Goal: Task Accomplishment & Management: Manage account settings

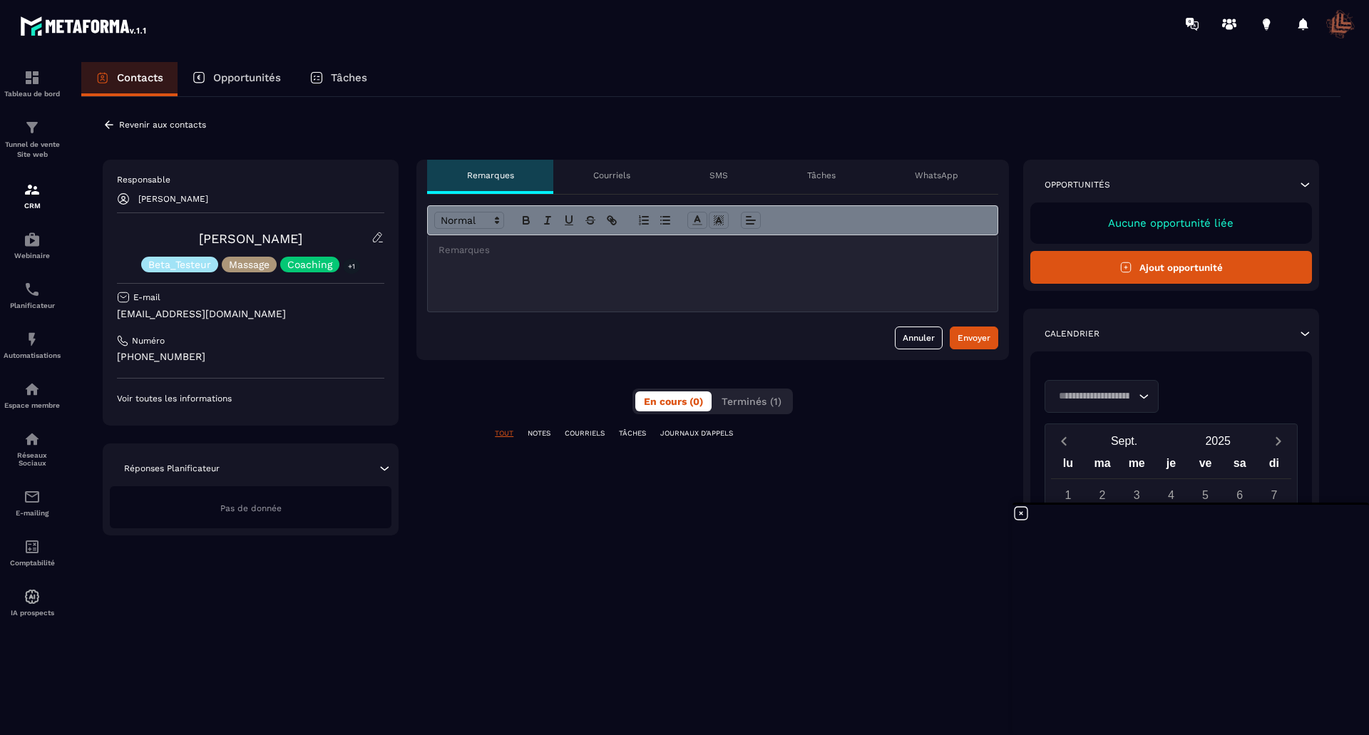
scroll to position [3, 0]
click at [577, 434] on p "COURRIELS" at bounding box center [585, 434] width 40 height 10
click at [578, 434] on p "COURRIELS" at bounding box center [585, 434] width 40 height 10
click at [538, 431] on p "NOTES" at bounding box center [539, 434] width 23 height 10
click at [633, 432] on p "TÂCHES" at bounding box center [632, 434] width 27 height 10
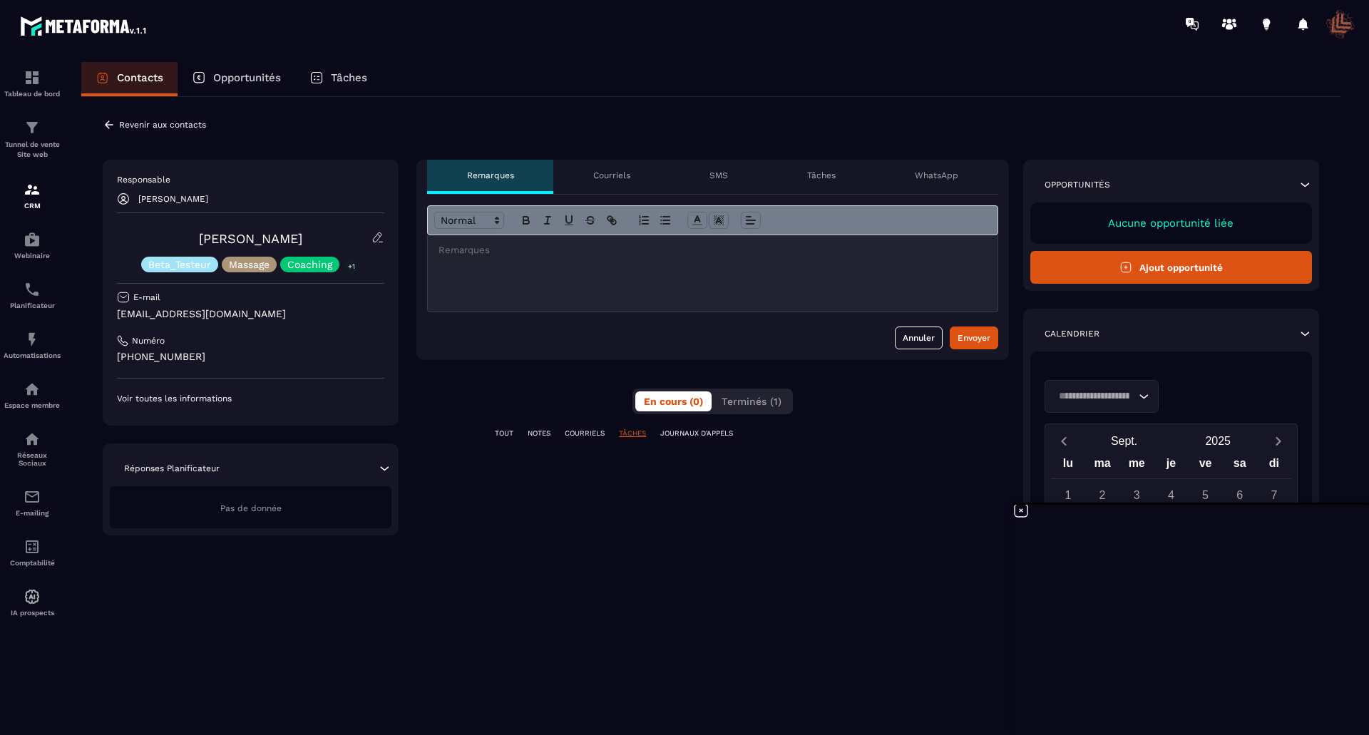
click at [710, 433] on p "JOURNAUX D'APPELS" at bounding box center [696, 434] width 73 height 10
click at [618, 177] on p "Courriels" at bounding box center [611, 175] width 37 height 11
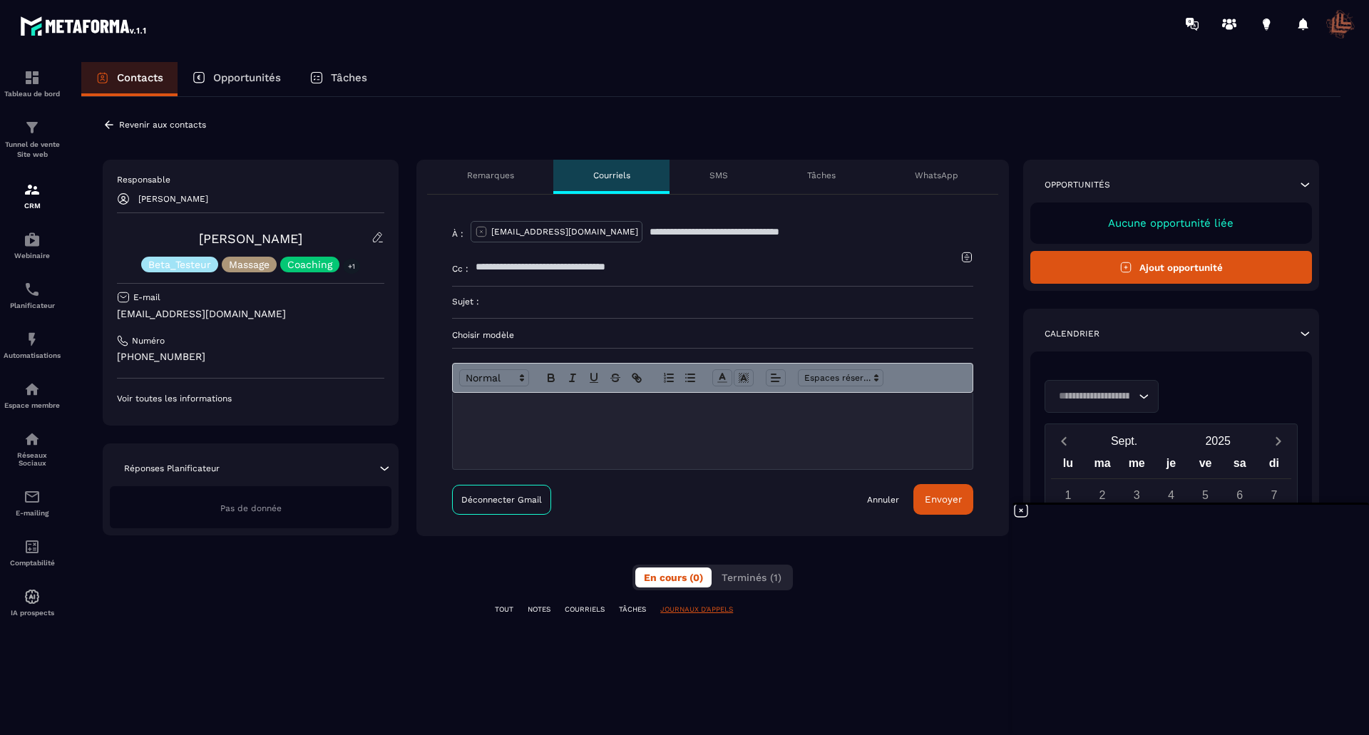
click at [514, 272] on input "text" at bounding box center [718, 266] width 485 height 31
click at [650, 231] on input "text" at bounding box center [812, 231] width 324 height 31
click at [495, 331] on p "Choisir modèle" at bounding box center [712, 334] width 521 height 11
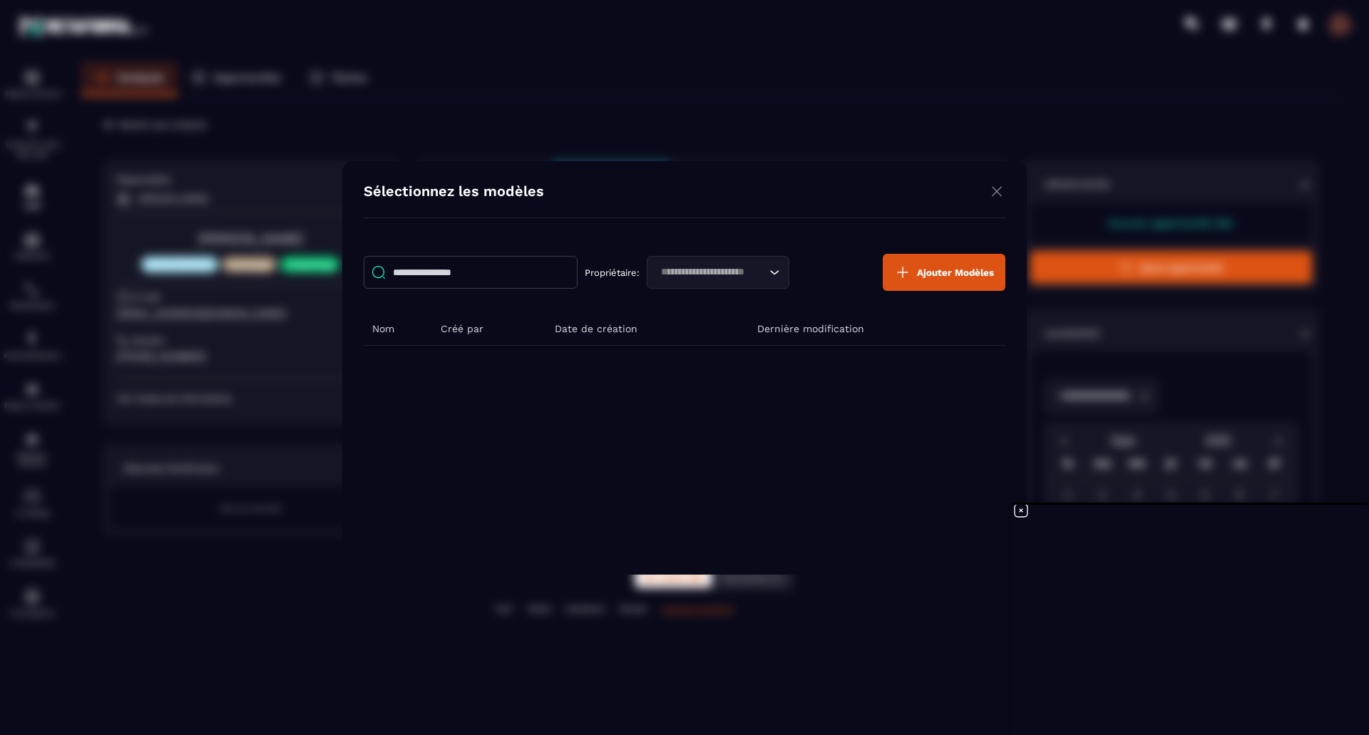
click at [951, 270] on span "Ajouter Modèles" at bounding box center [955, 272] width 77 height 11
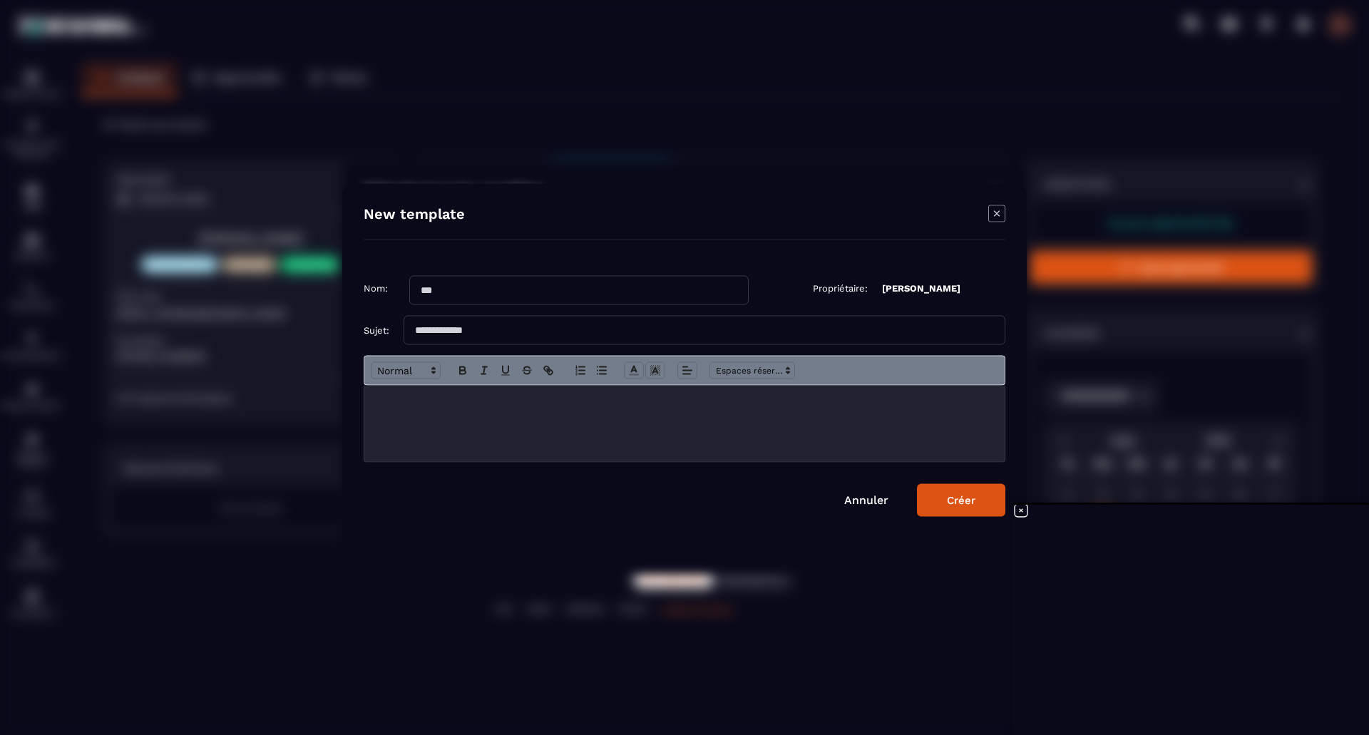
click at [997, 214] on icon "Modal window" at bounding box center [997, 213] width 6 height 6
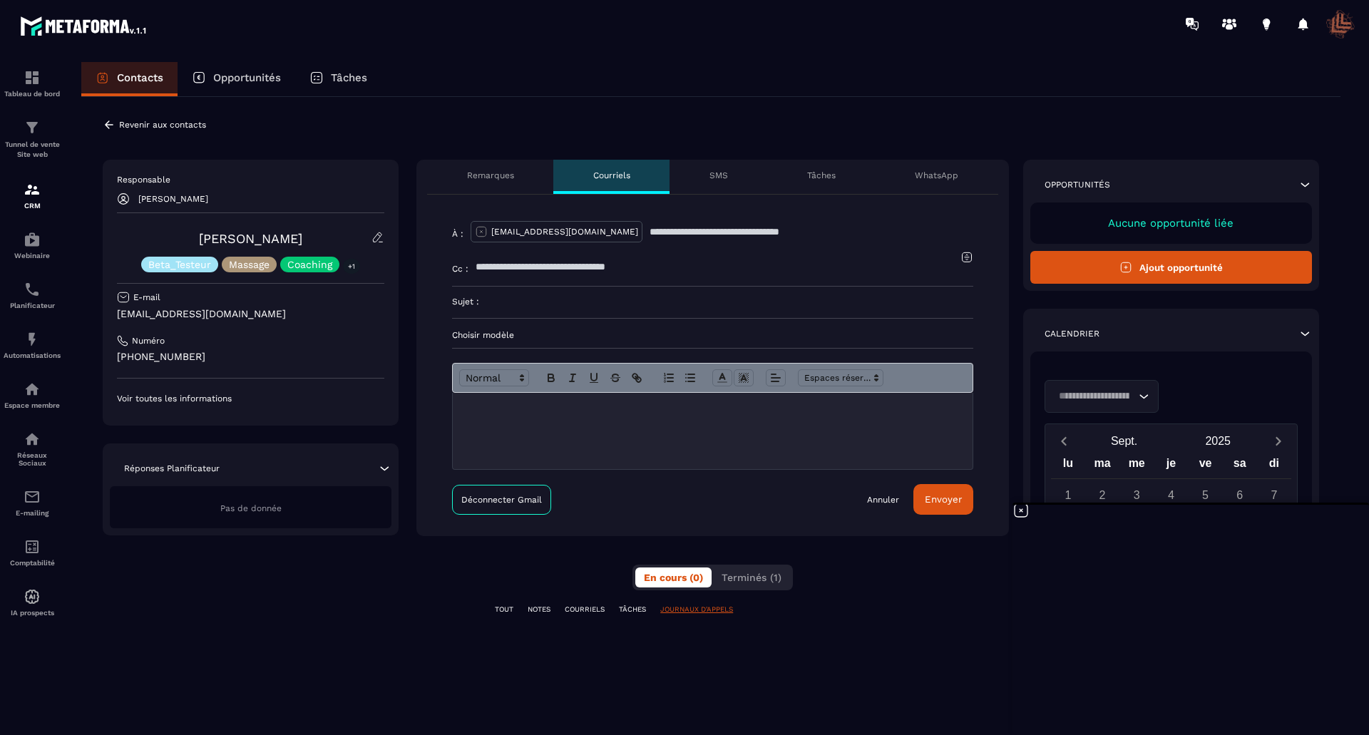
click at [726, 173] on p "SMS" at bounding box center [719, 175] width 19 height 11
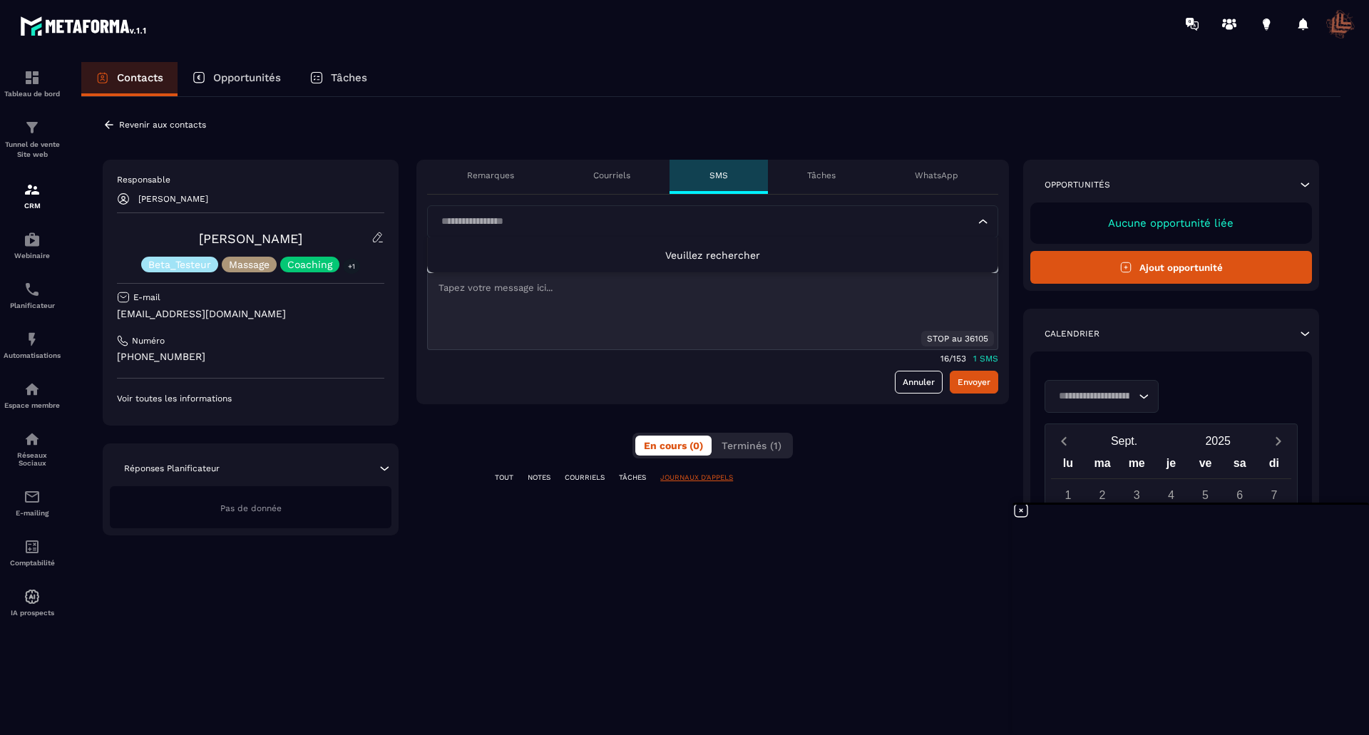
click at [521, 217] on input "Search for option" at bounding box center [705, 222] width 538 height 16
click at [722, 257] on span "Veuillez rechercher" at bounding box center [712, 255] width 95 height 11
click at [564, 221] on input "Search for option" at bounding box center [705, 222] width 538 height 16
type input "**********"
click at [990, 223] on div "Loading..." at bounding box center [712, 221] width 571 height 33
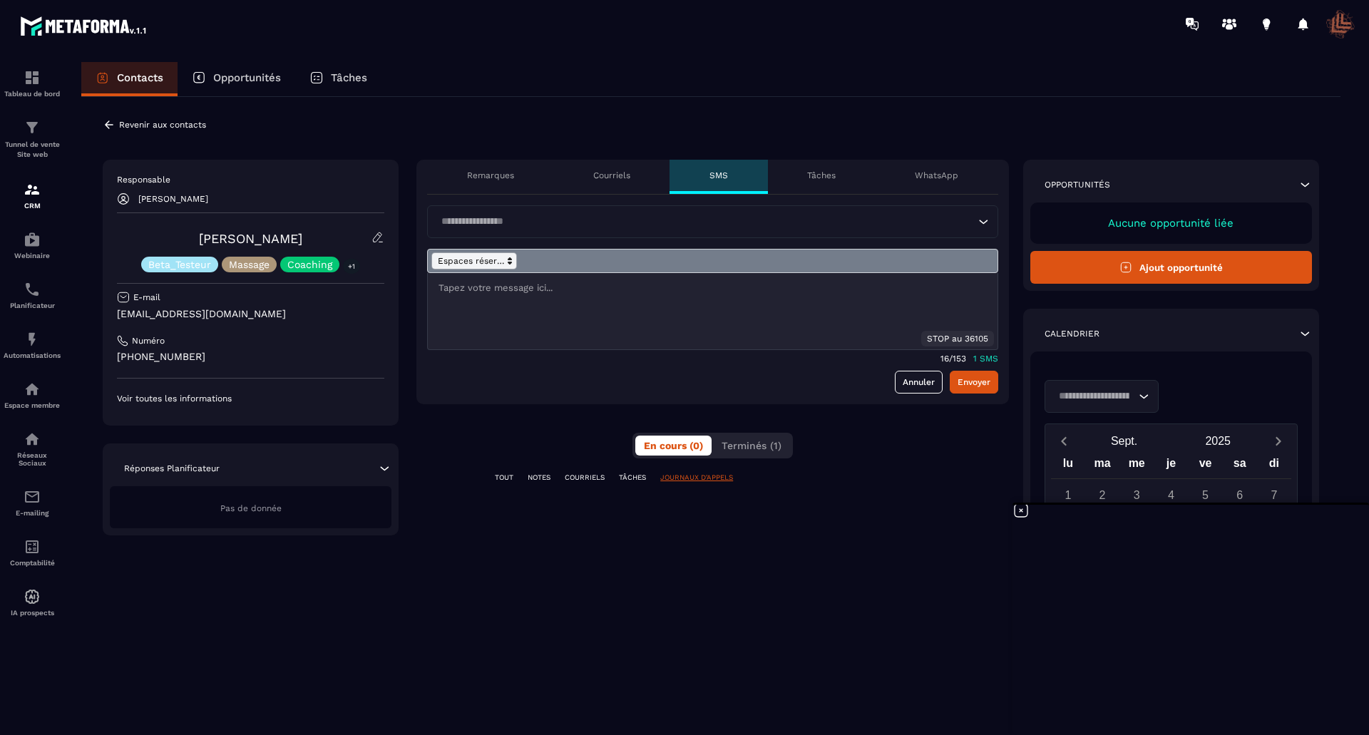
click at [492, 255] on span at bounding box center [474, 260] width 86 height 17
click at [464, 292] on span at bounding box center [488, 295] width 113 height 17
click at [501, 258] on span at bounding box center [474, 260] width 86 height 17
click at [481, 136] on div "**********" at bounding box center [710, 432] width 1259 height 670
click at [984, 360] on p "1 SMS" at bounding box center [985, 359] width 25 height 10
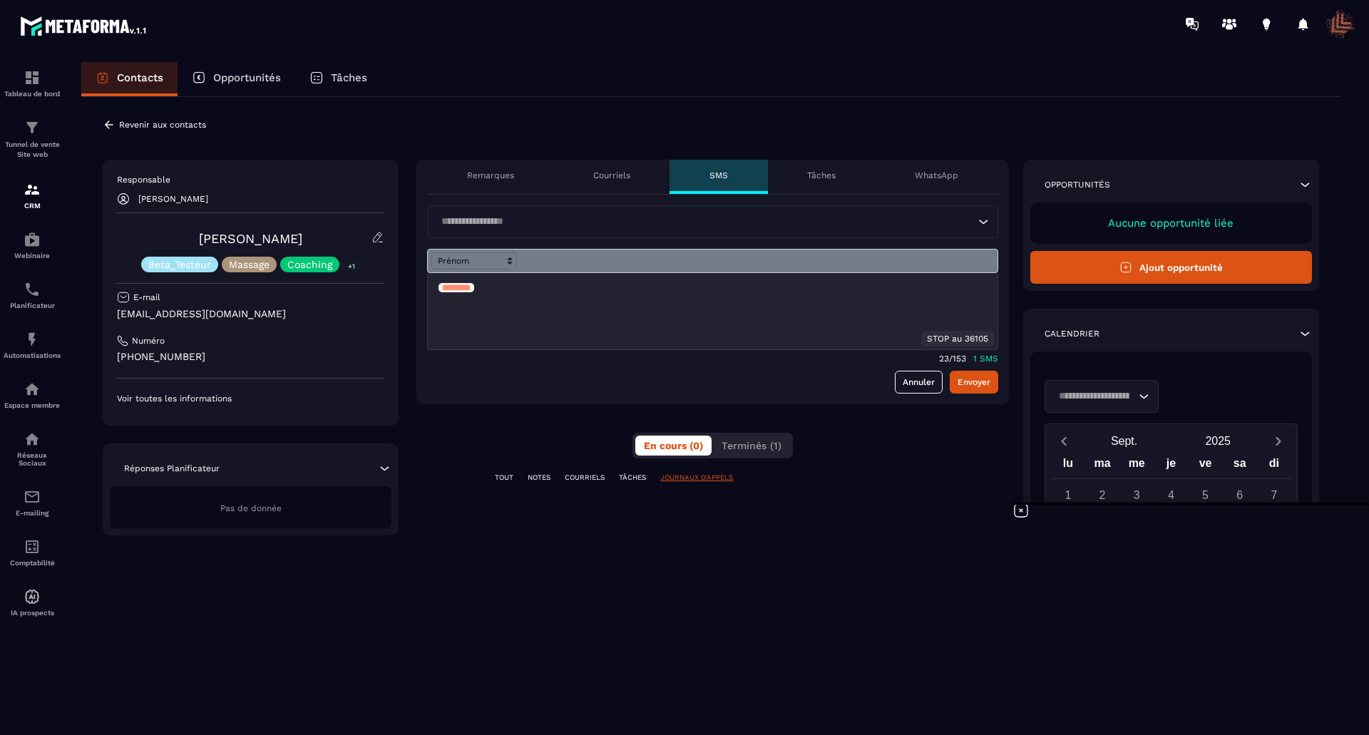
click at [1338, 25] on span at bounding box center [1340, 24] width 29 height 29
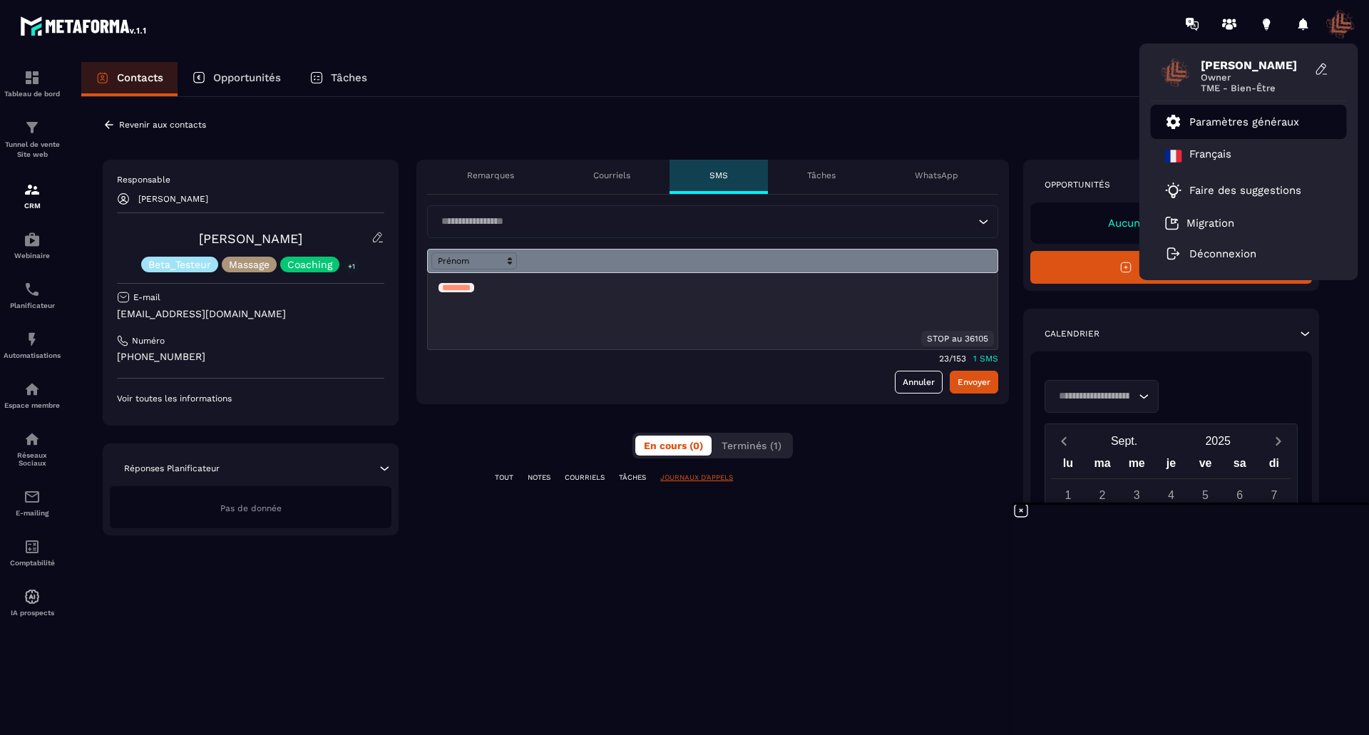
click at [1243, 119] on p "Paramètres généraux" at bounding box center [1244, 122] width 110 height 13
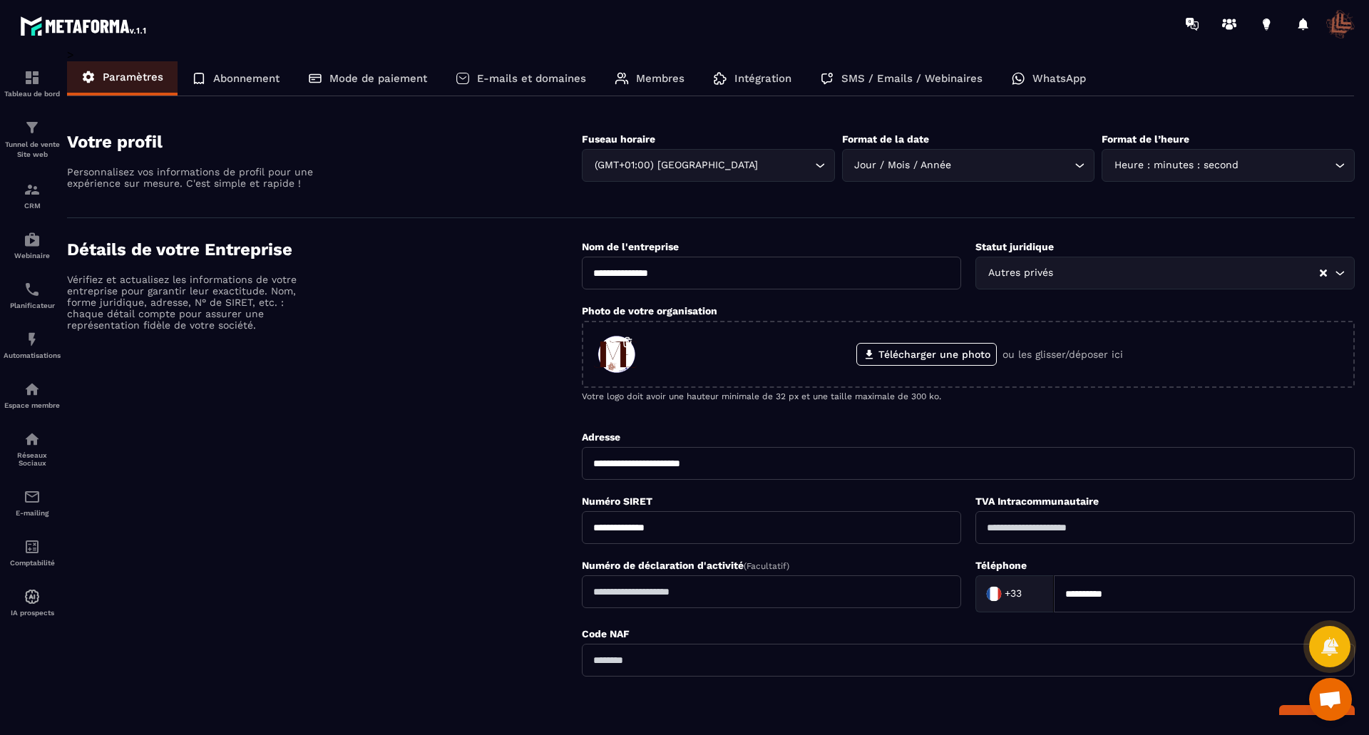
click at [1070, 592] on input "**********" at bounding box center [1204, 593] width 301 height 37
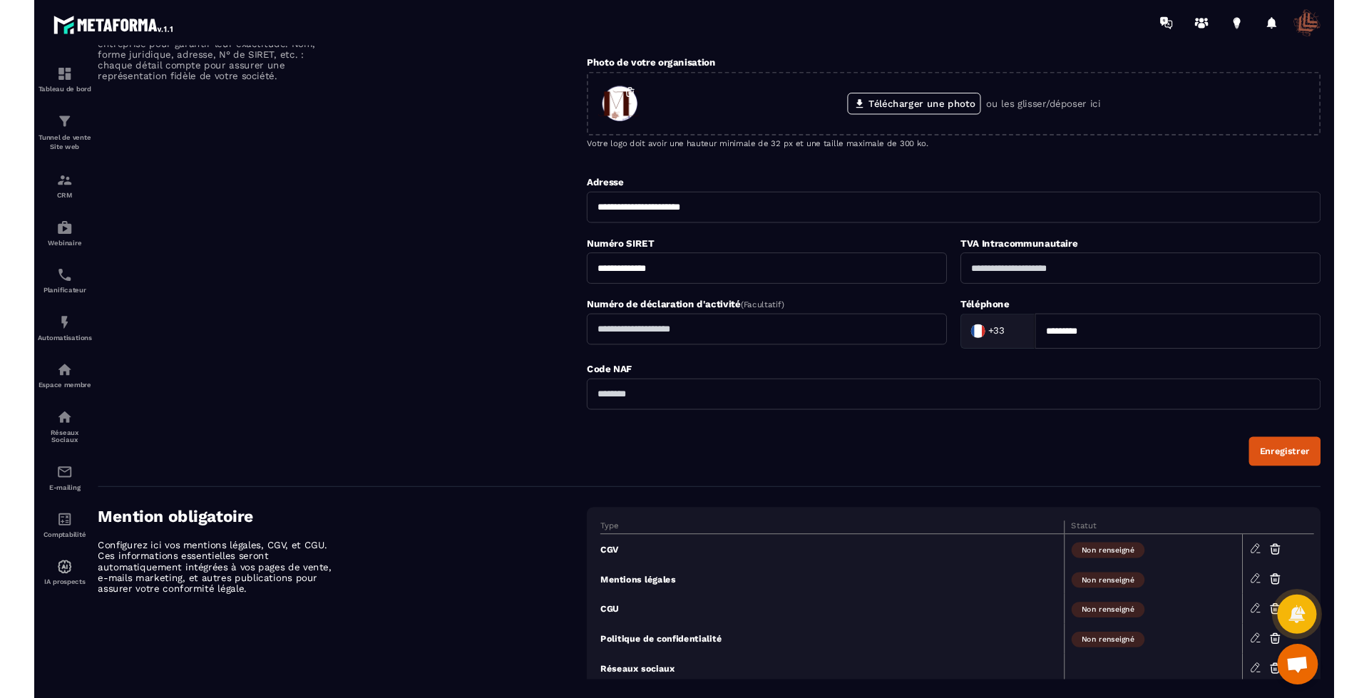
scroll to position [285, 0]
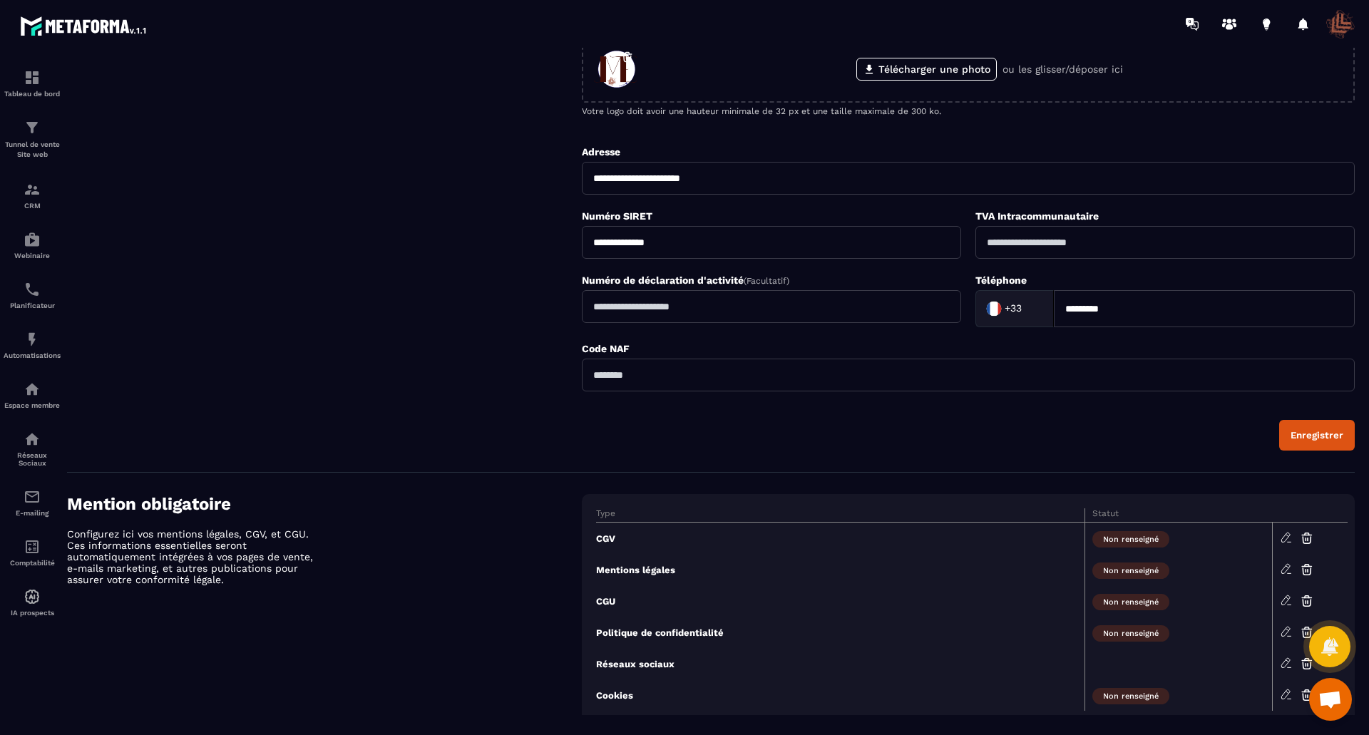
click at [1285, 537] on icon at bounding box center [1286, 537] width 13 height 13
type input "**********"
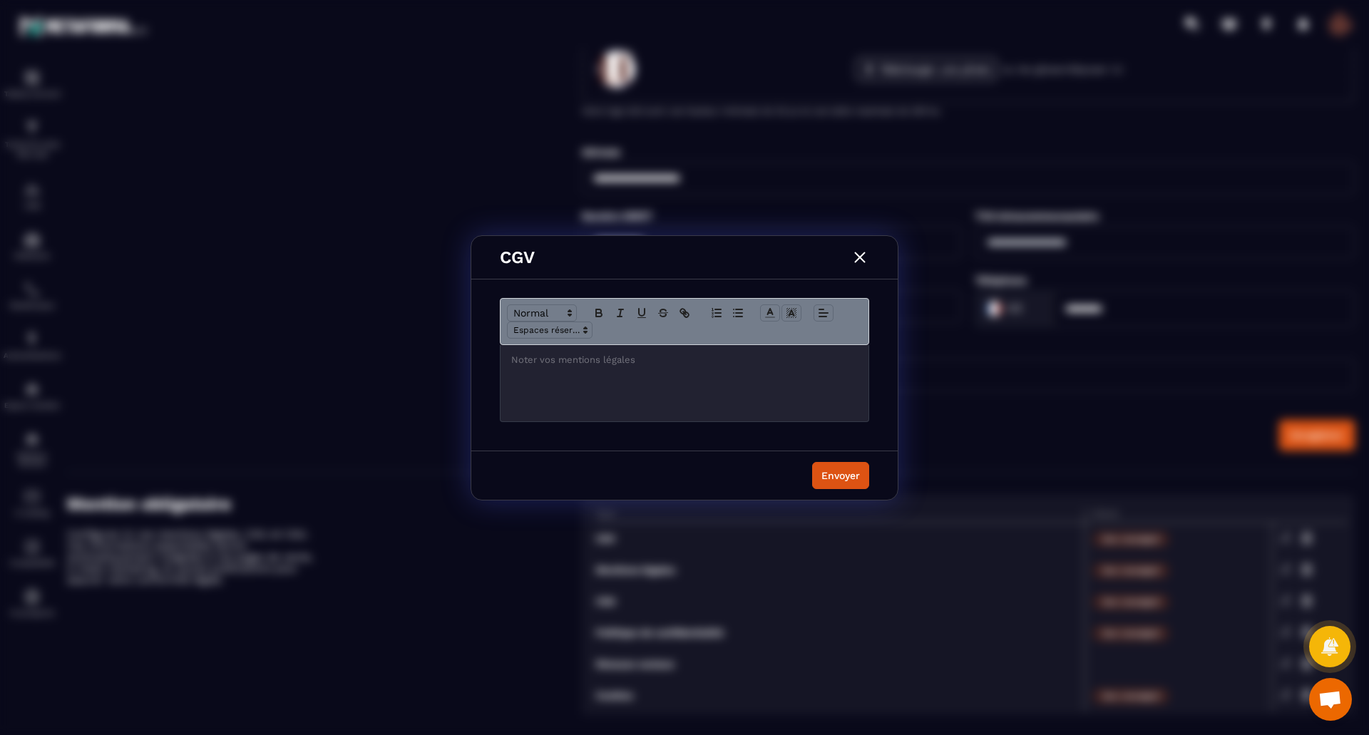
click at [858, 257] on img "Modal window" at bounding box center [860, 257] width 19 height 19
